Goal: Find specific page/section: Find specific page/section

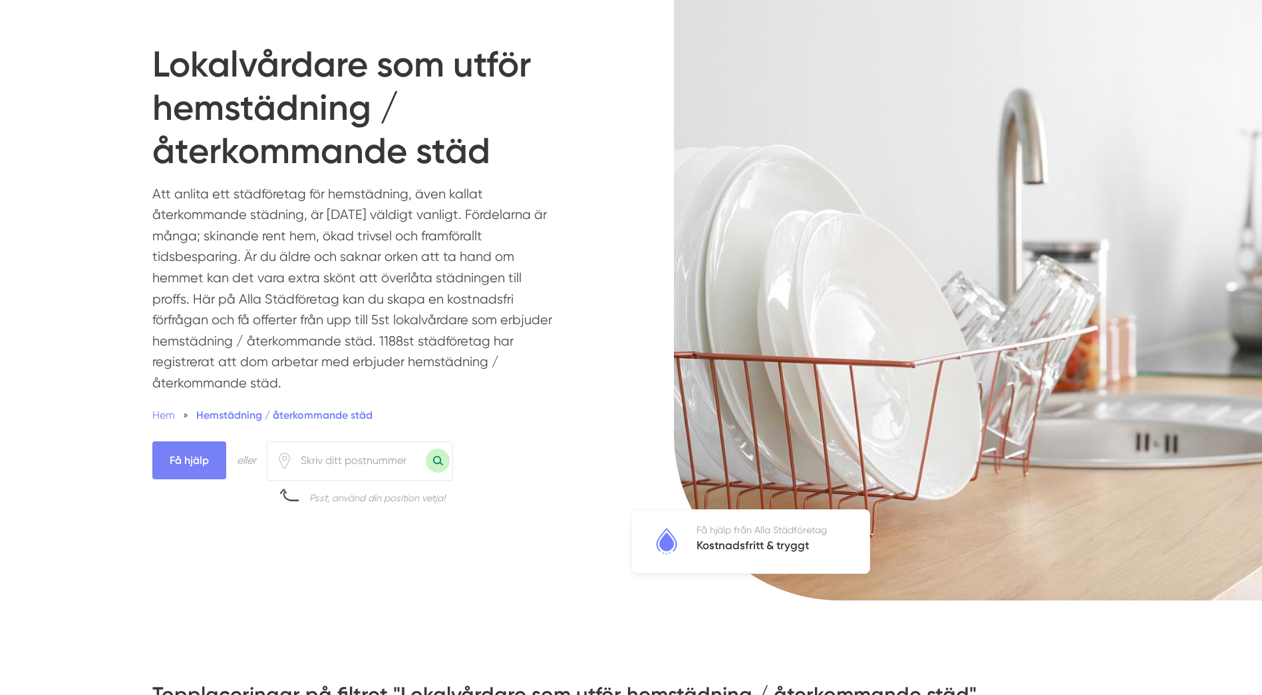
scroll to position [266, 0]
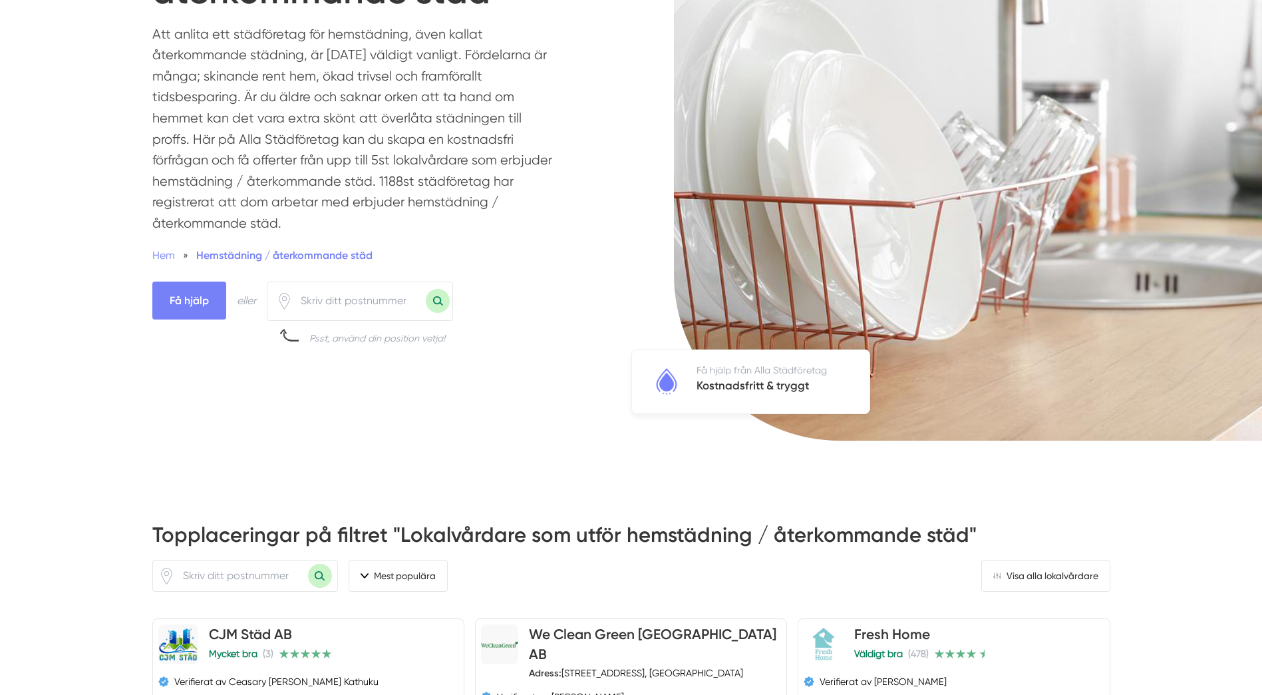
click at [371, 291] on input "number" at bounding box center [359, 300] width 133 height 31
type input "85233"
click at [447, 300] on button "Sök med postnummer" at bounding box center [438, 301] width 24 height 24
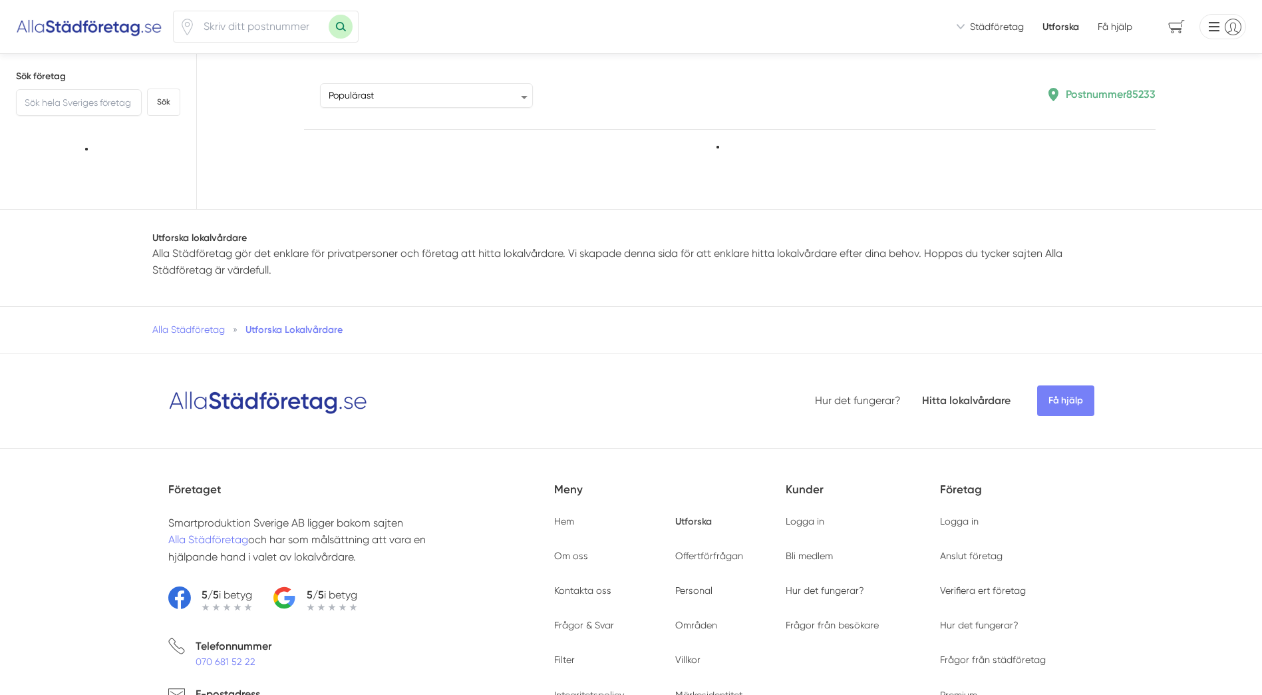
type input "85233"
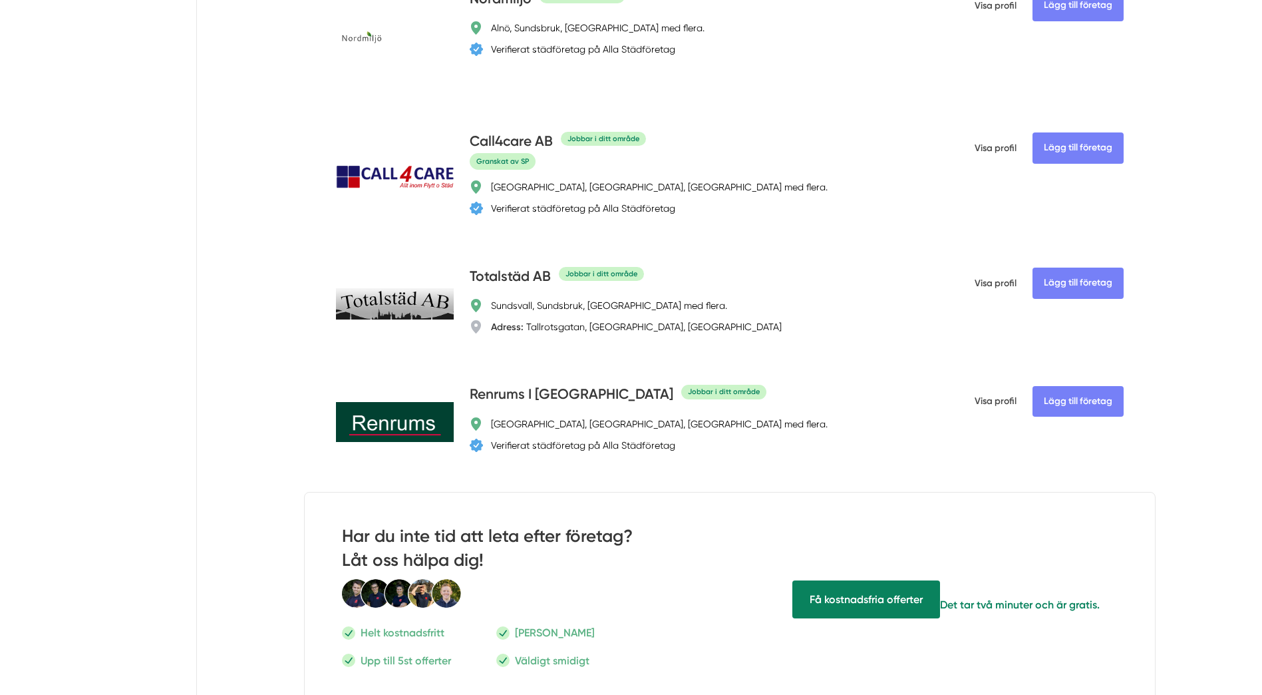
scroll to position [998, 0]
